Goal: Transaction & Acquisition: Purchase product/service

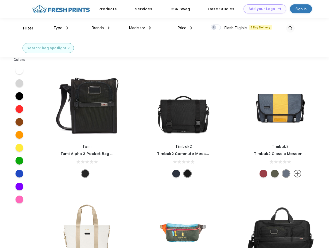
click at [263, 9] on link "Add your Logo Design Tool" at bounding box center [265, 8] width 43 height 9
click at [0, 0] on div "Design Tool" at bounding box center [0, 0] width 0 height 0
click at [277, 9] on link "Add your Logo Design Tool" at bounding box center [265, 8] width 43 height 9
click at [25, 28] on div "Filter" at bounding box center [28, 28] width 11 height 6
click at [61, 28] on span "Type" at bounding box center [58, 28] width 9 height 5
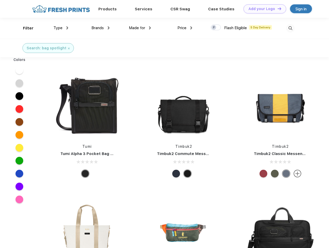
click at [101, 28] on span "Brands" at bounding box center [98, 28] width 12 height 5
click at [140, 28] on span "Made for" at bounding box center [137, 28] width 16 height 5
click at [185, 28] on span "Price" at bounding box center [182, 28] width 9 height 5
click at [216, 28] on div at bounding box center [216, 28] width 10 height 6
click at [214, 28] on input "checkbox" at bounding box center [212, 25] width 3 height 3
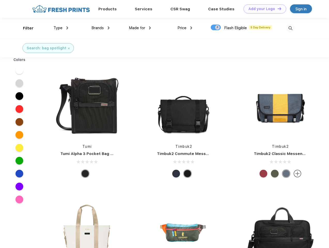
click at [291, 28] on img at bounding box center [290, 28] width 9 height 9
